Goal: Task Accomplishment & Management: Complete application form

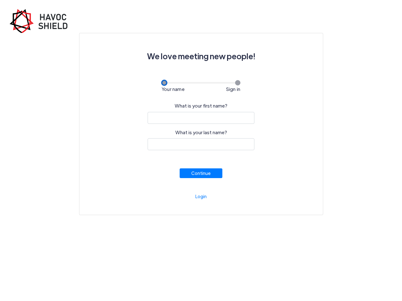
click at [173, 89] on span "Your name" at bounding box center [173, 89] width 23 height 6
click at [233, 89] on span "Sign in" at bounding box center [233, 89] width 14 height 6
click at [201, 173] on button "Continue" at bounding box center [200, 173] width 43 height 10
